Goal: Answer question/provide support: Share knowledge or assist other users

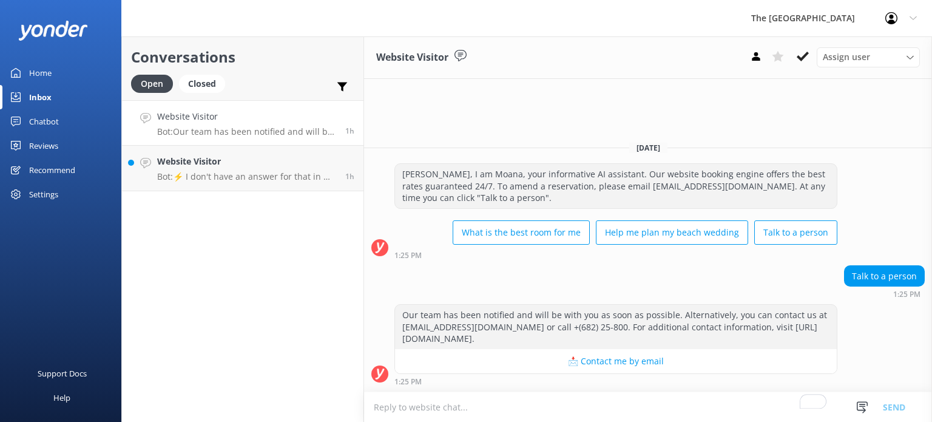
click at [511, 405] on textarea "To enrich screen reader interactions, please activate Accessibility in Grammarl…" at bounding box center [648, 407] width 568 height 30
click at [216, 157] on h4 "Website Visitor" at bounding box center [246, 161] width 179 height 13
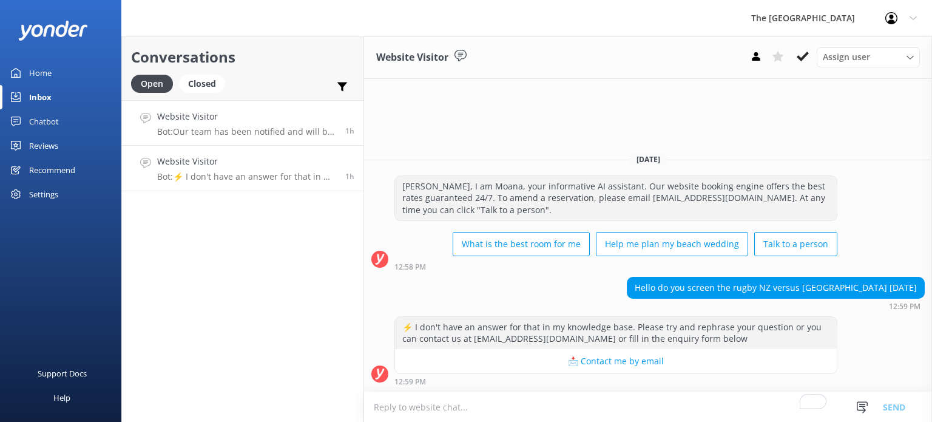
click at [197, 119] on h4 "Website Visitor" at bounding box center [246, 116] width 179 height 13
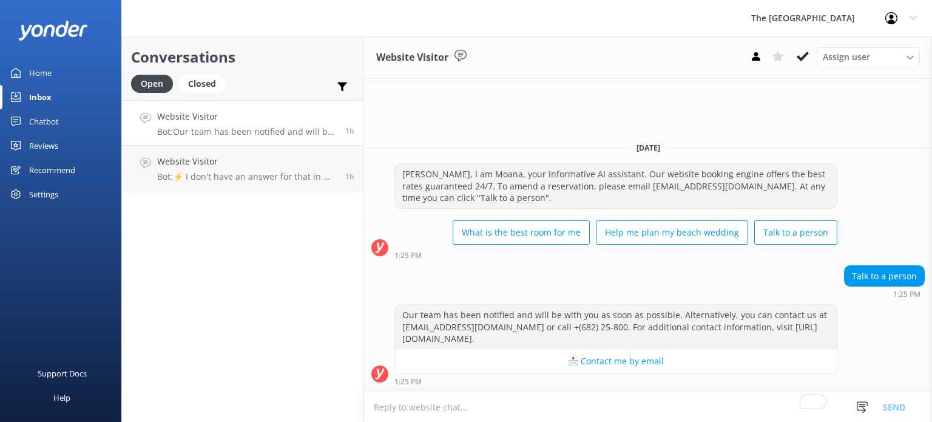
click at [635, 414] on textarea "To enrich screen reader interactions, please activate Accessibility in Grammarl…" at bounding box center [648, 407] width 568 height 30
type textarea "K"
click at [810, 51] on button at bounding box center [803, 56] width 22 height 18
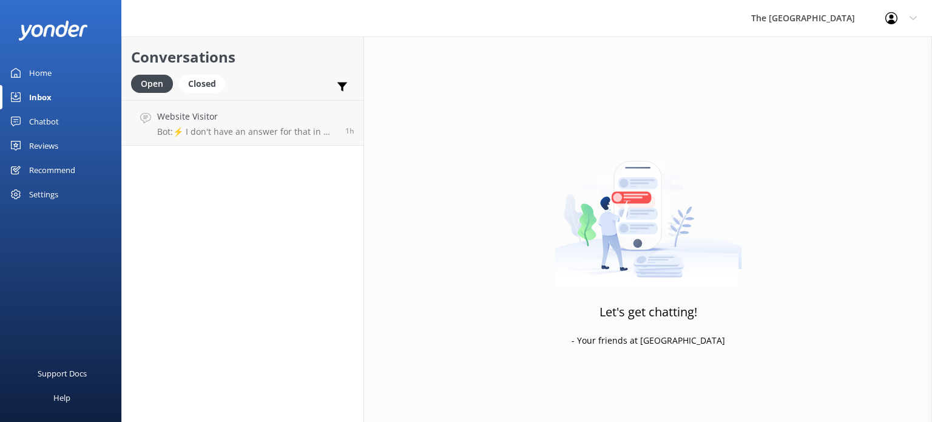
click at [259, 167] on div "Conversations Open Closed Important Assigned to me Unassigned Website Visitor B…" at bounding box center [242, 228] width 243 height 385
click at [265, 130] on p "Bot: ⚡ I don't have an answer for that in my knowledge base. Please try and rep…" at bounding box center [246, 131] width 179 height 11
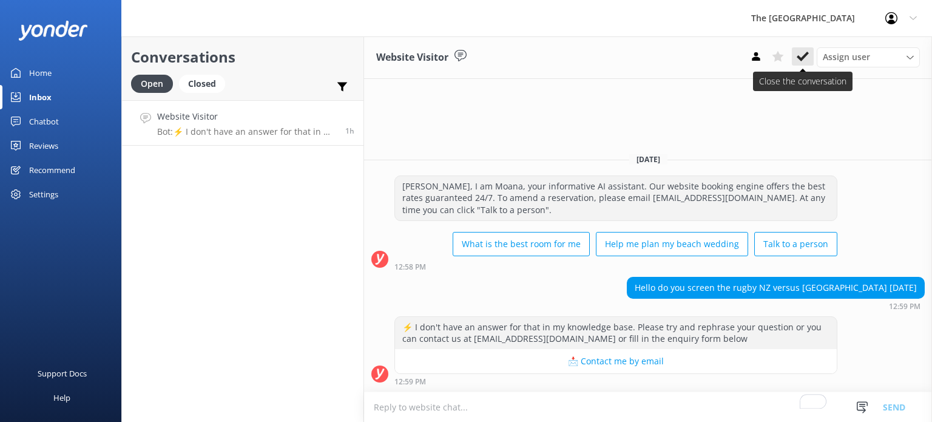
click at [798, 56] on use at bounding box center [803, 57] width 12 height 10
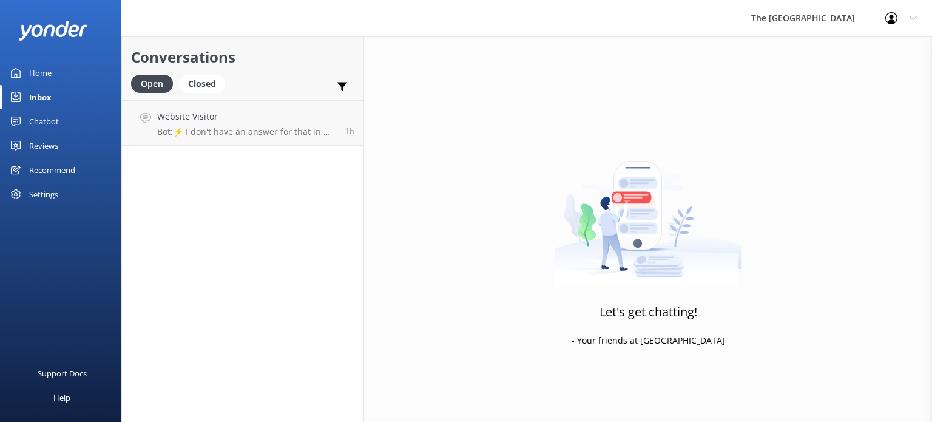
click at [52, 116] on div "Chatbot" at bounding box center [44, 121] width 30 height 24
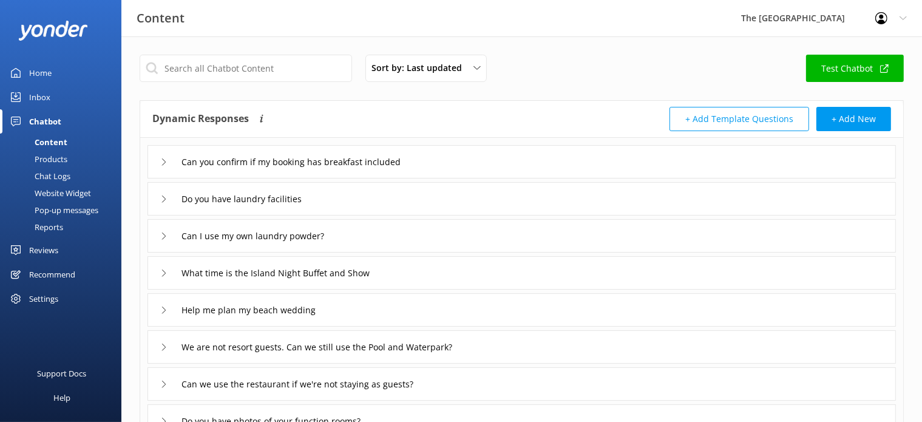
click at [66, 177] on div "Chat Logs" at bounding box center [38, 175] width 63 height 17
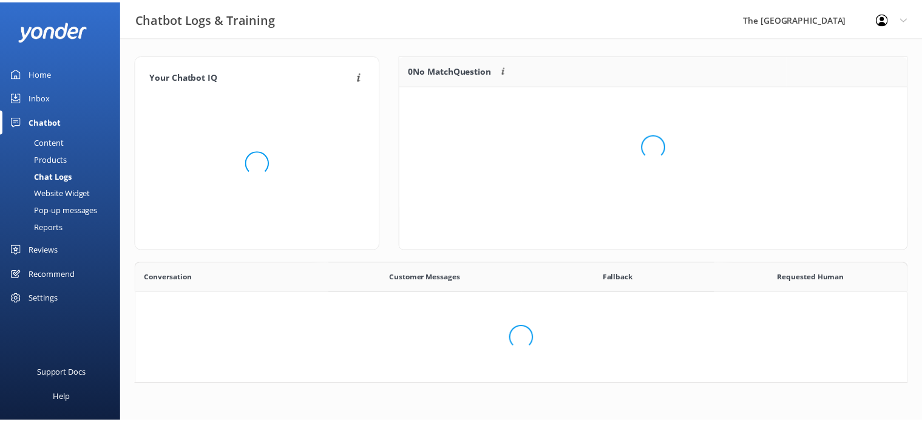
scroll to position [415, 760]
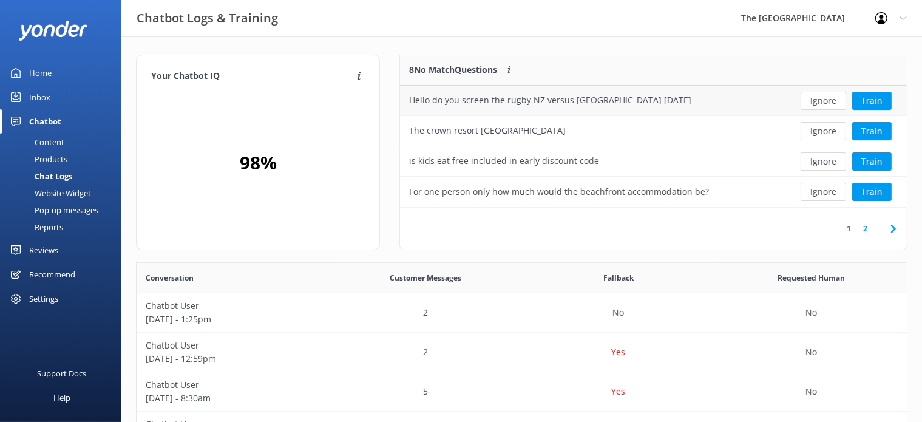
click at [559, 96] on div "Hello do you screen the rugby NZ versus [GEOGRAPHIC_DATA] [DATE]" at bounding box center [550, 99] width 282 height 13
click at [825, 126] on button "Ignore" at bounding box center [822, 131] width 45 height 18
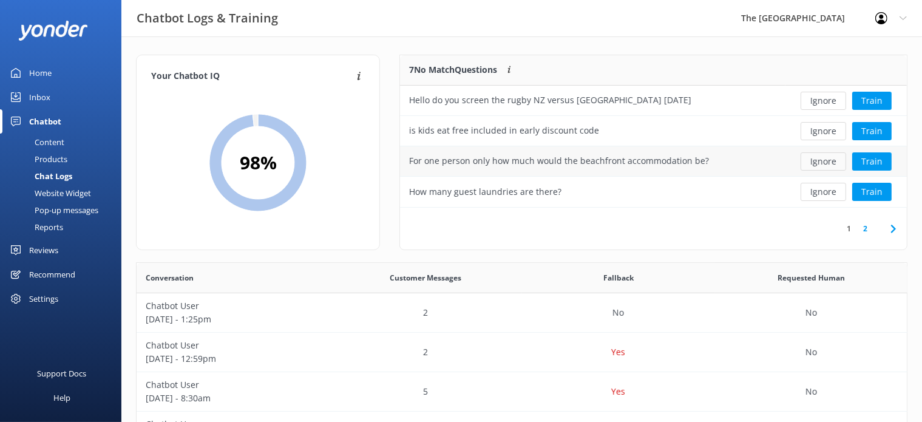
click at [834, 160] on button "Ignore" at bounding box center [822, 161] width 45 height 18
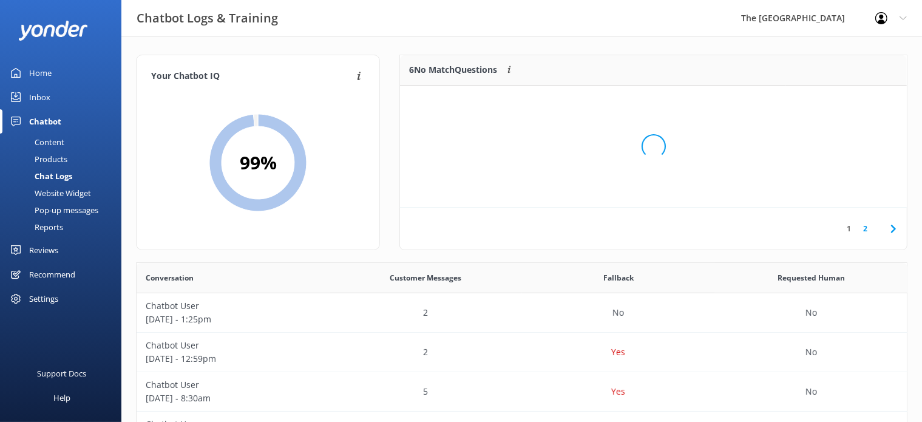
scroll to position [11, 10]
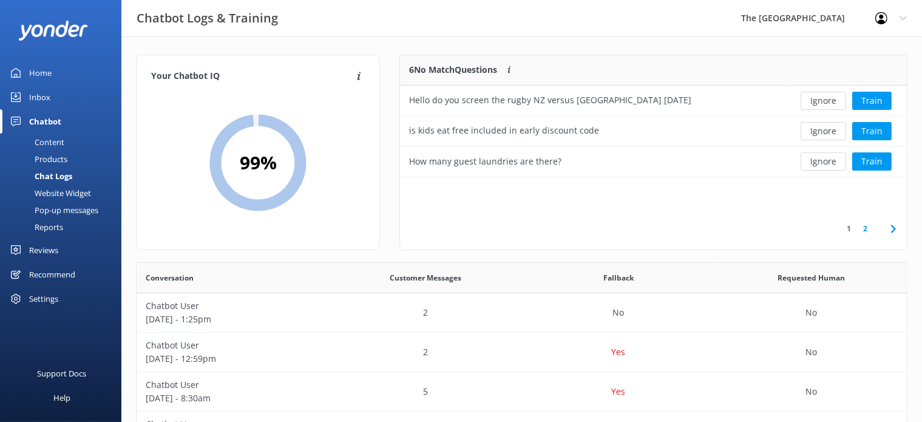
click at [579, 205] on div "6 No Match Questions Customers sometimes ask questions that don't fully match a…" at bounding box center [653, 152] width 508 height 195
click at [820, 163] on button "Ignore" at bounding box center [822, 161] width 45 height 18
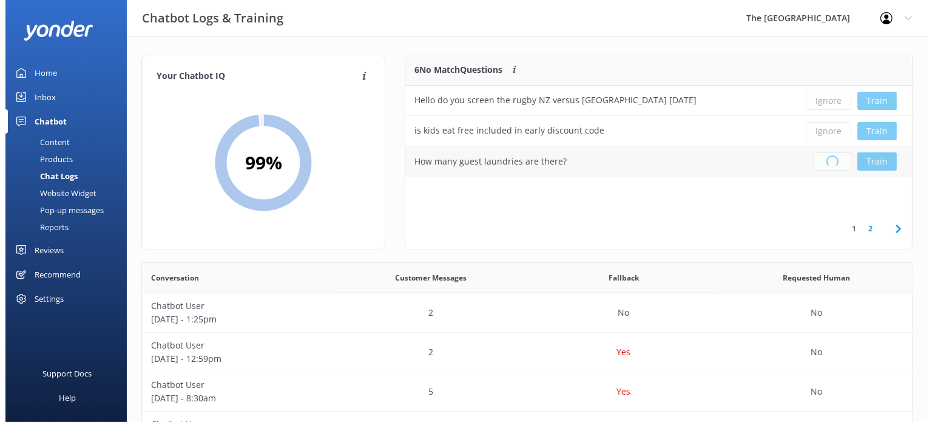
scroll to position [141, 496]
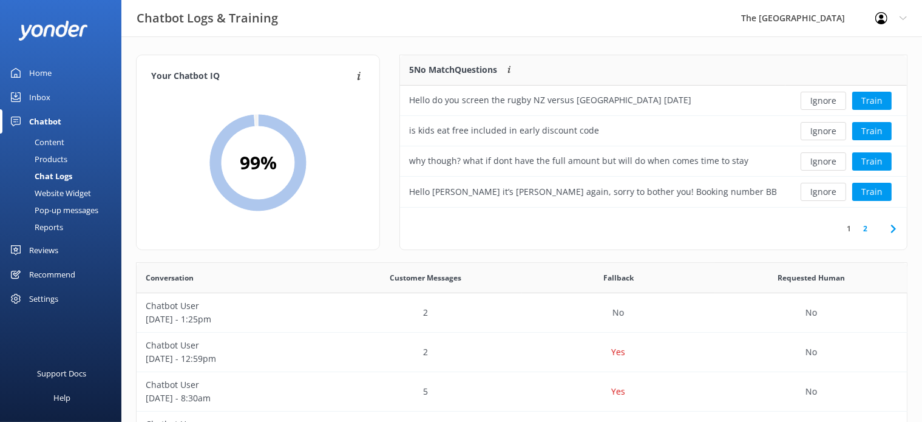
click at [62, 93] on link "Inbox" at bounding box center [60, 97] width 121 height 24
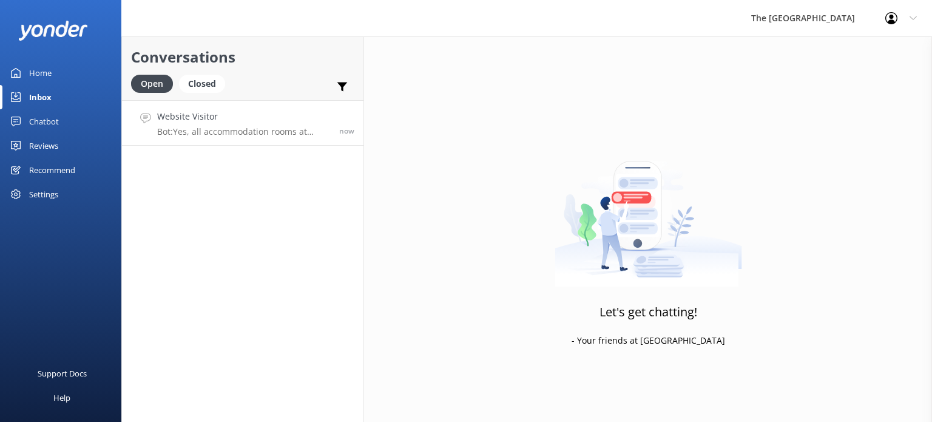
click at [213, 127] on p "Bot: Yes, all accommodation rooms at [GEOGRAPHIC_DATA] are stocked with shampoo…" at bounding box center [243, 131] width 173 height 11
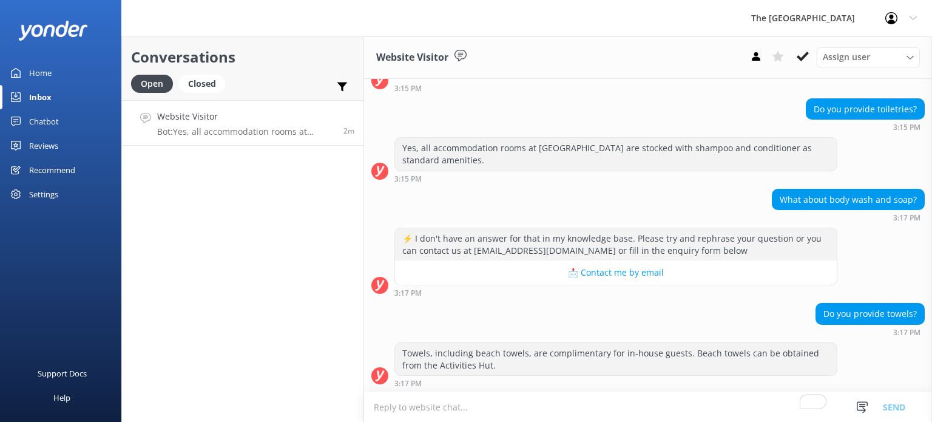
scroll to position [113, 0]
